Goal: Navigation & Orientation: Find specific page/section

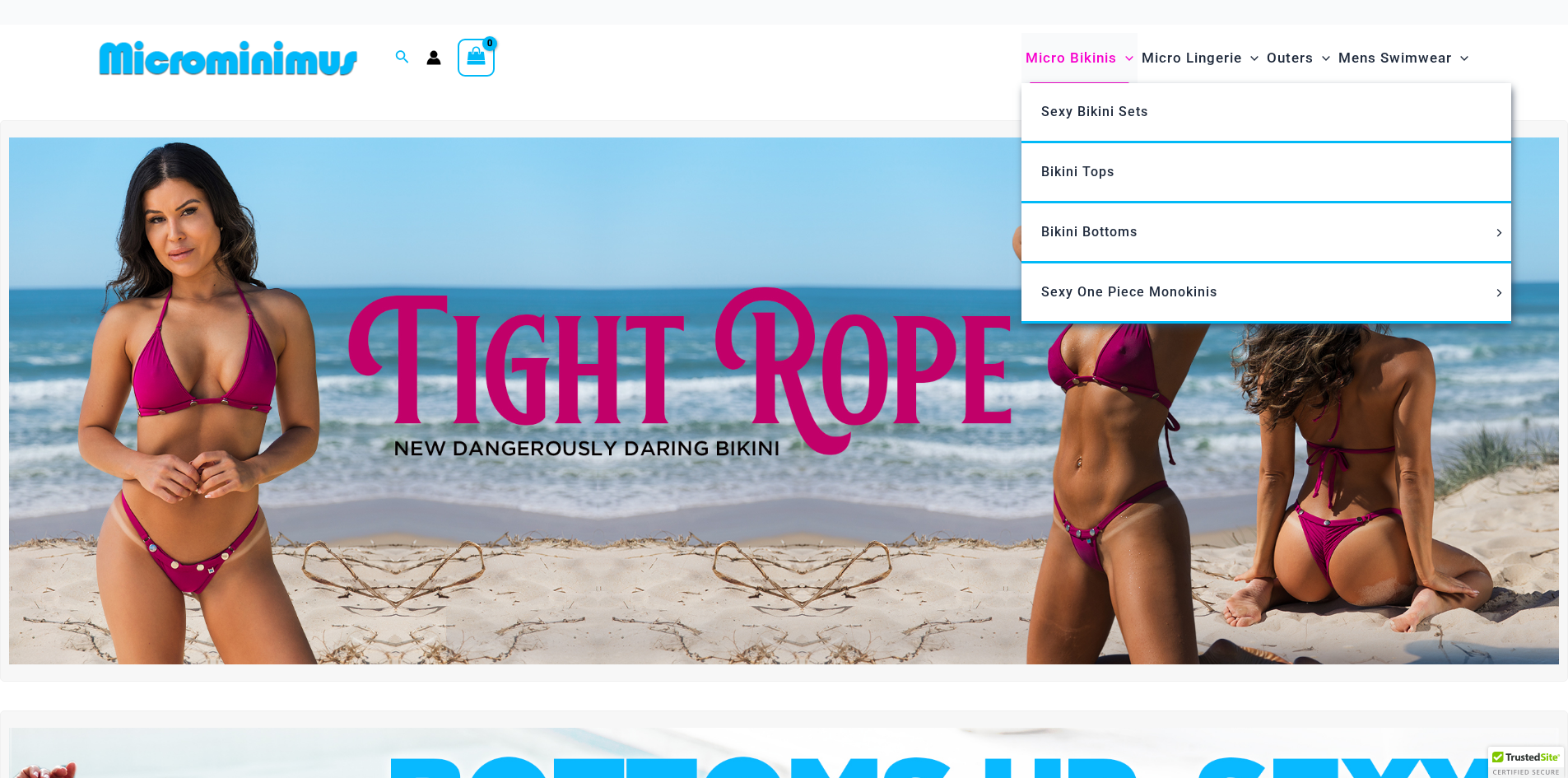
click at [1067, 62] on span "Micro Bikinis" at bounding box center [1071, 57] width 91 height 42
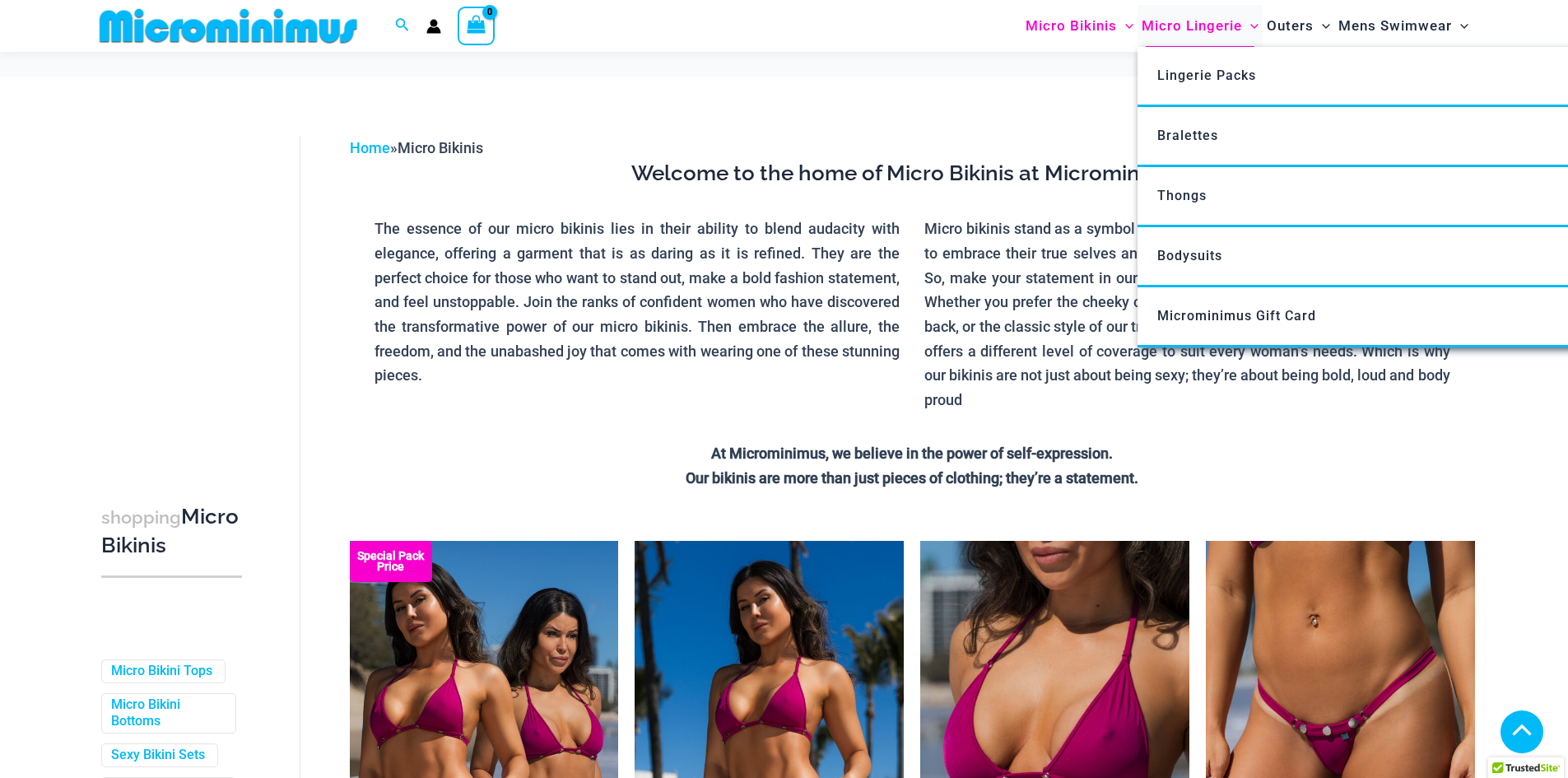
scroll to position [478, 0]
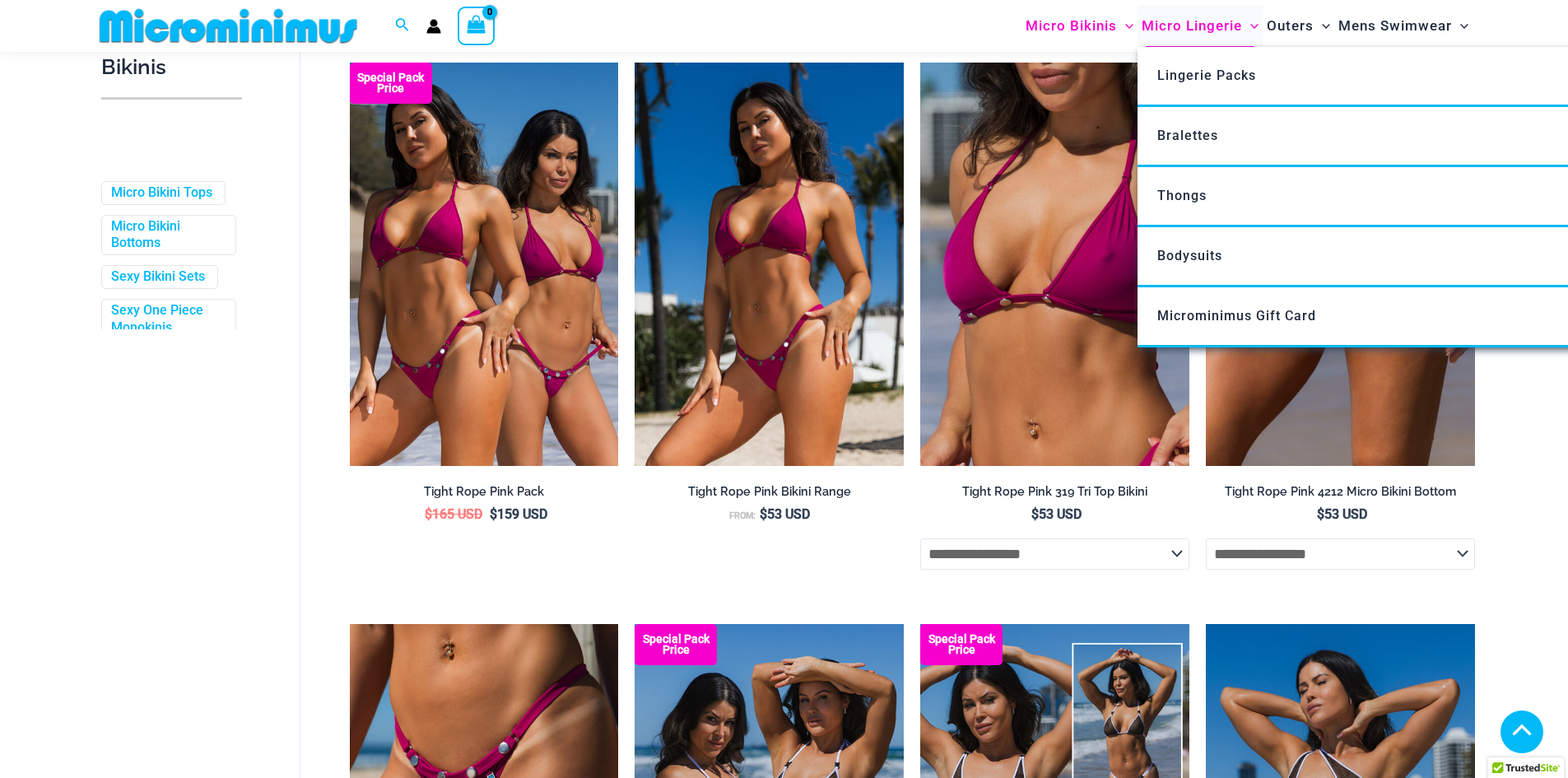
click at [1157, 27] on span "Micro Lingerie" at bounding box center [1192, 25] width 100 height 42
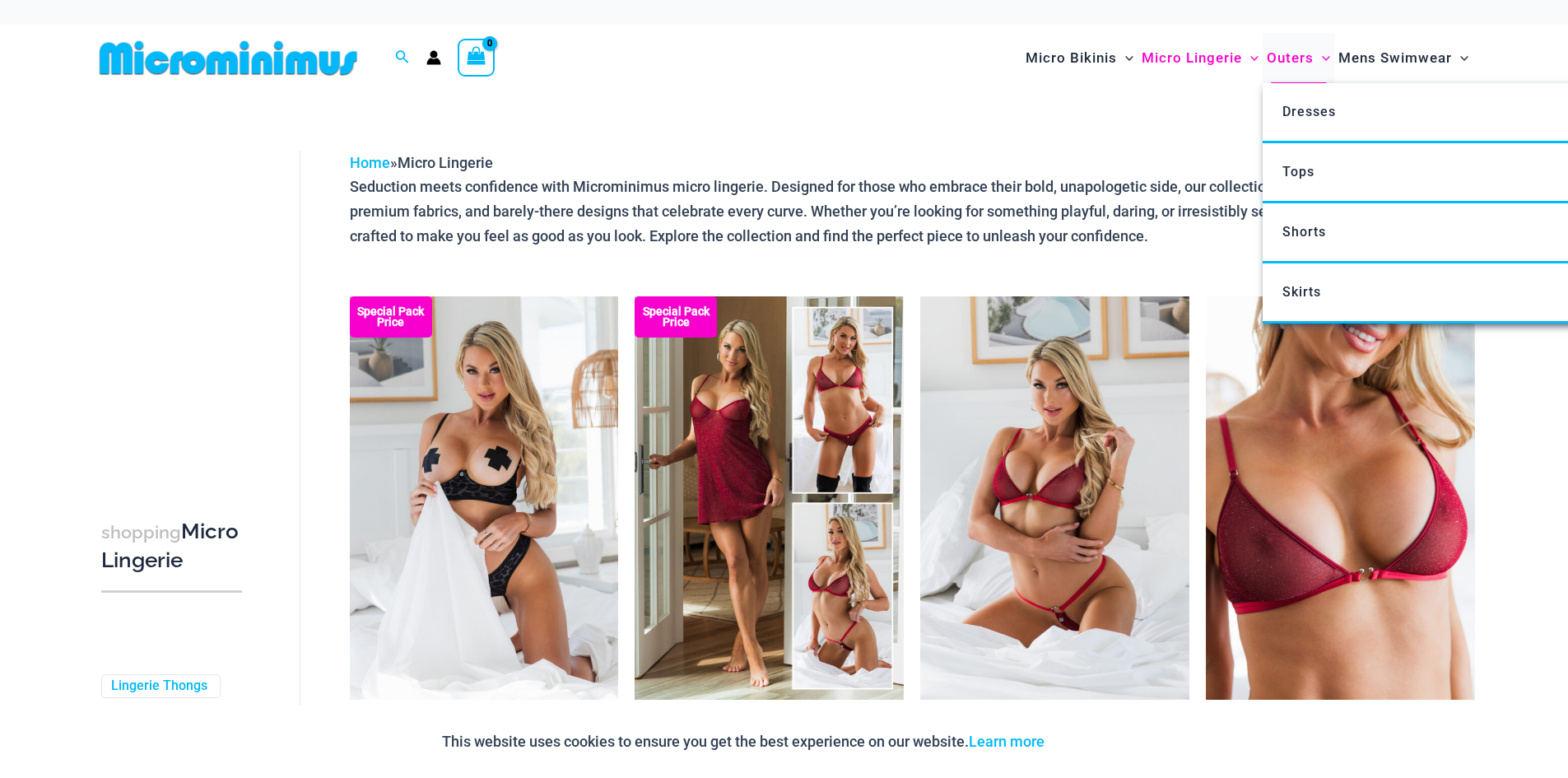
click at [1296, 53] on span "Outers" at bounding box center [1290, 57] width 47 height 42
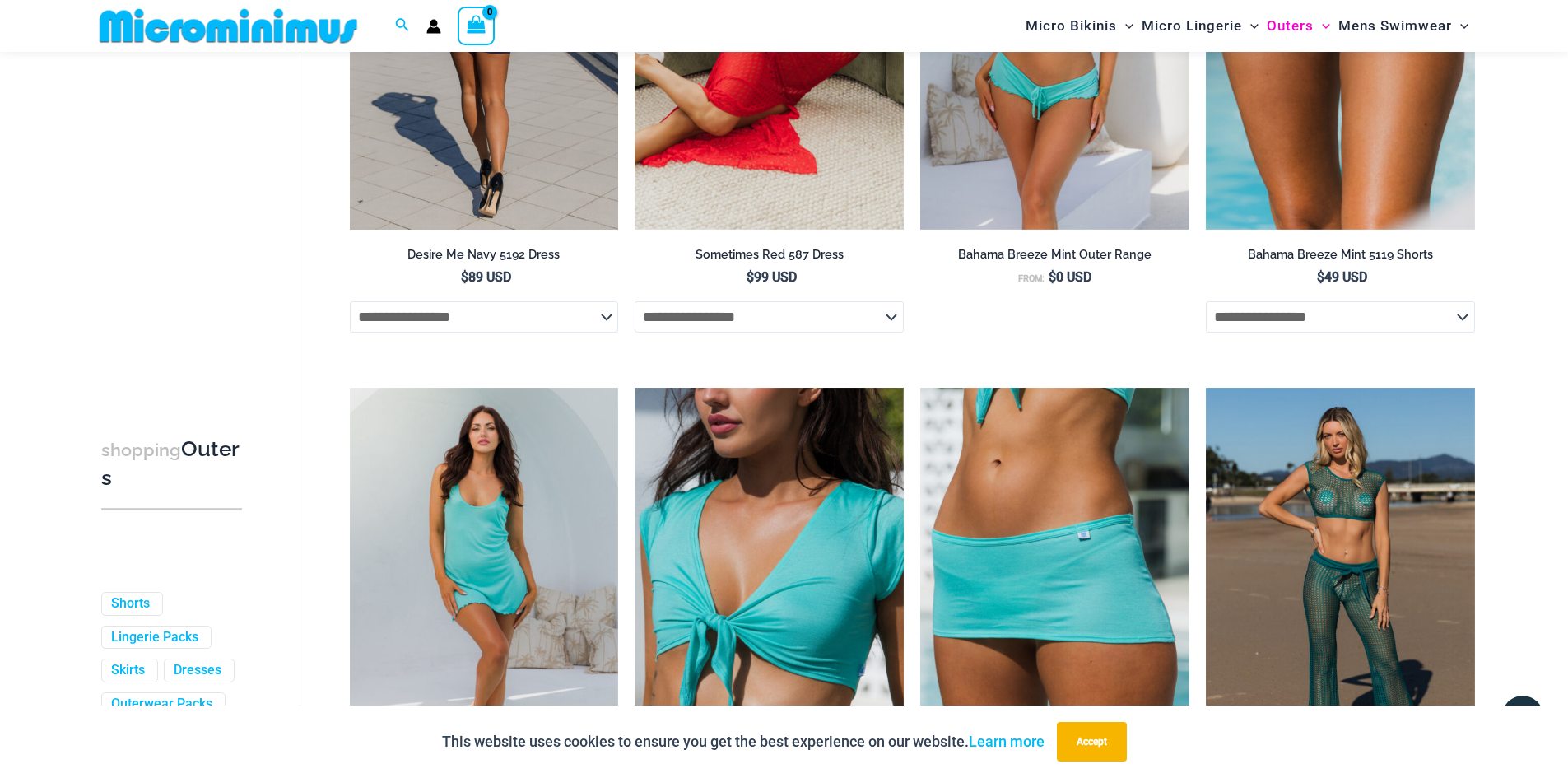
scroll to position [150, 0]
